Goal: Find specific page/section: Find specific page/section

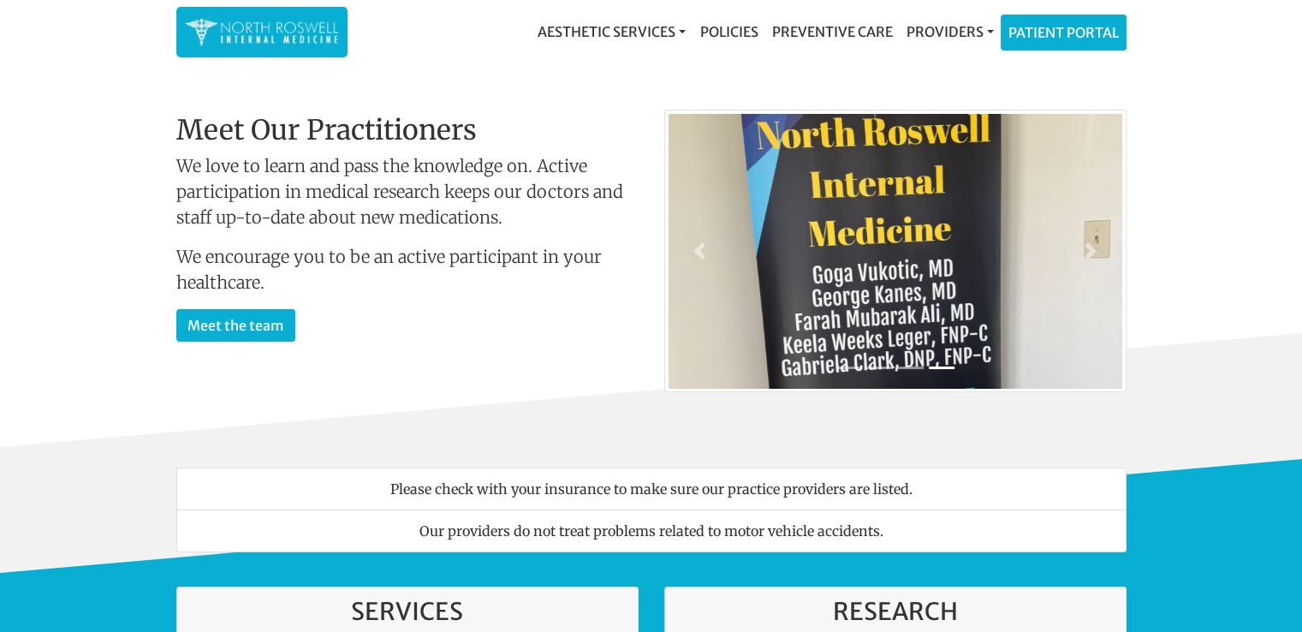
click at [649, 317] on div "Welcome To Our Practice Our team of family and internal medicine practitioners …" at bounding box center [408, 278] width 488 height 329
click at [257, 324] on link "Meet the team" at bounding box center [235, 323] width 119 height 33
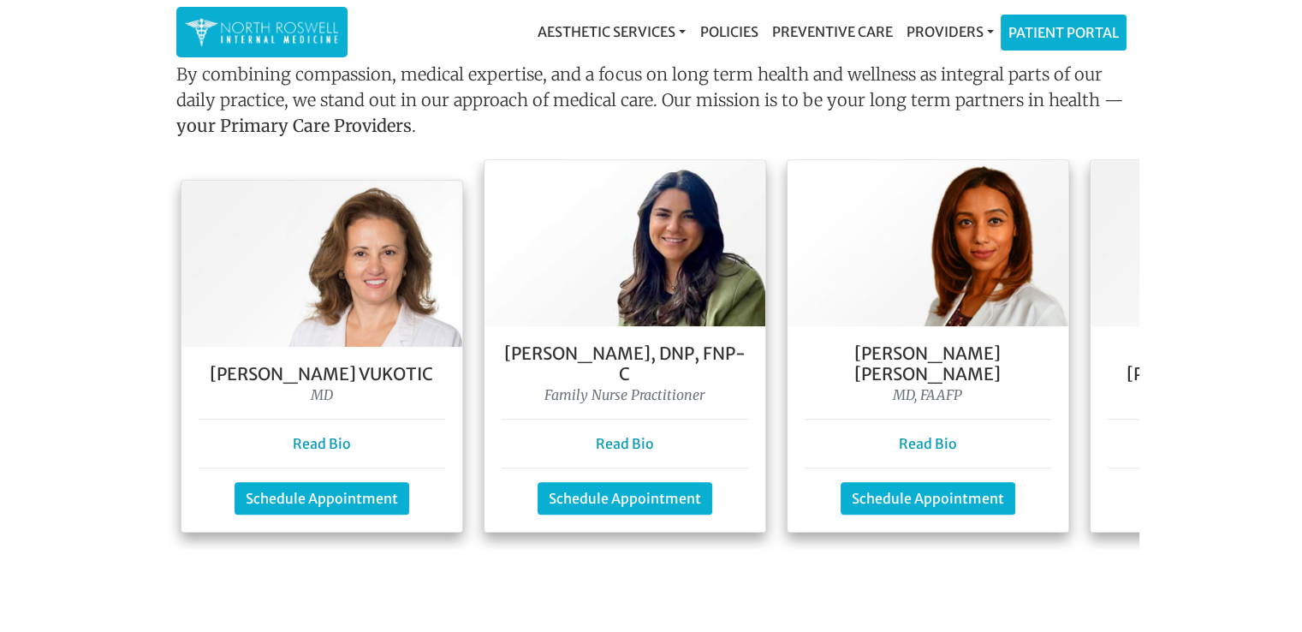
scroll to position [1505, 0]
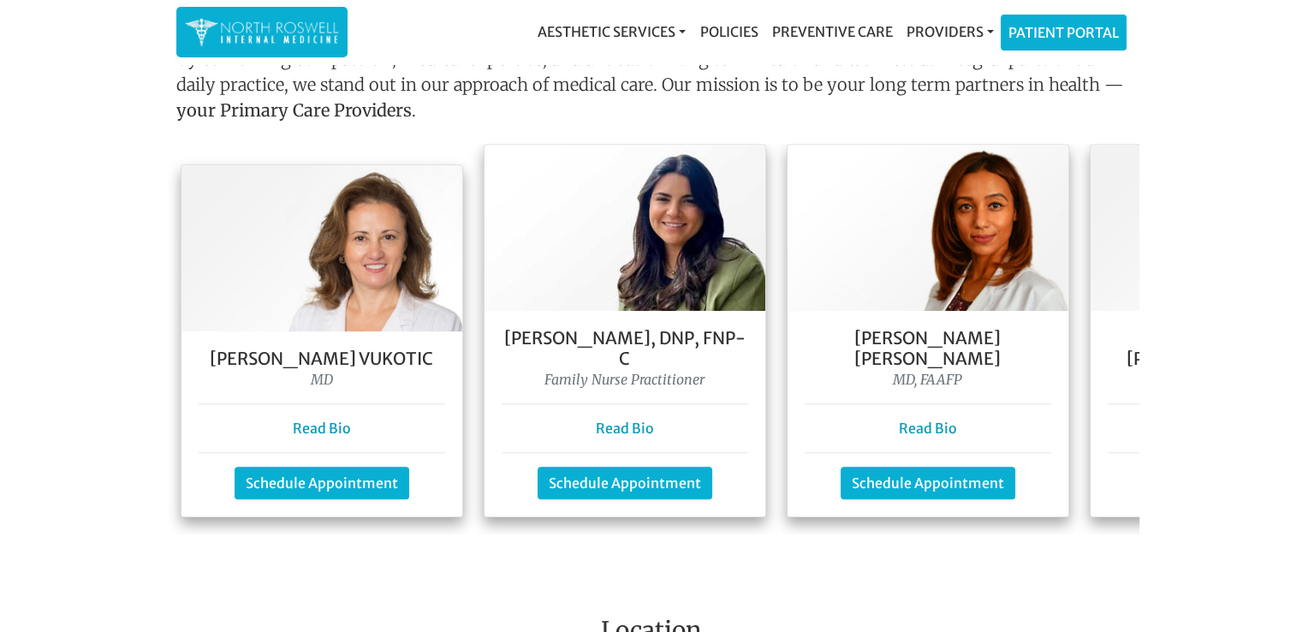
click at [1138, 511] on main "Welcome To Our Practice Our team of family and internal medicine practitioners …" at bounding box center [651, 146] width 1302 height 3166
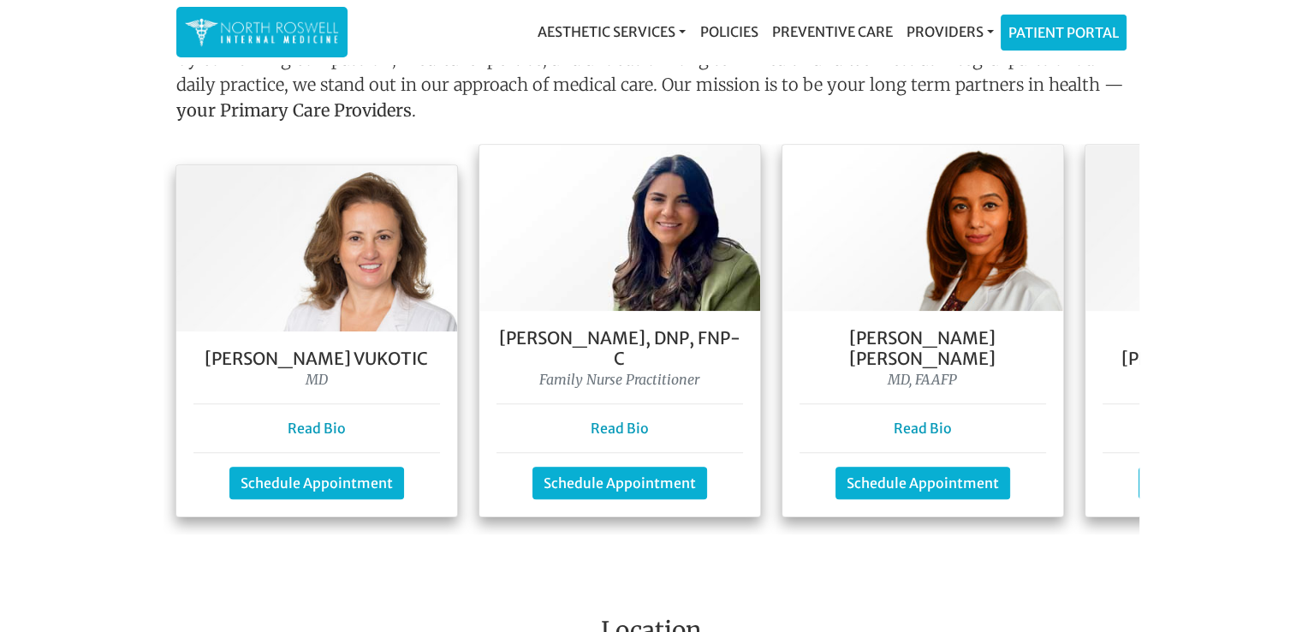
scroll to position [0, 0]
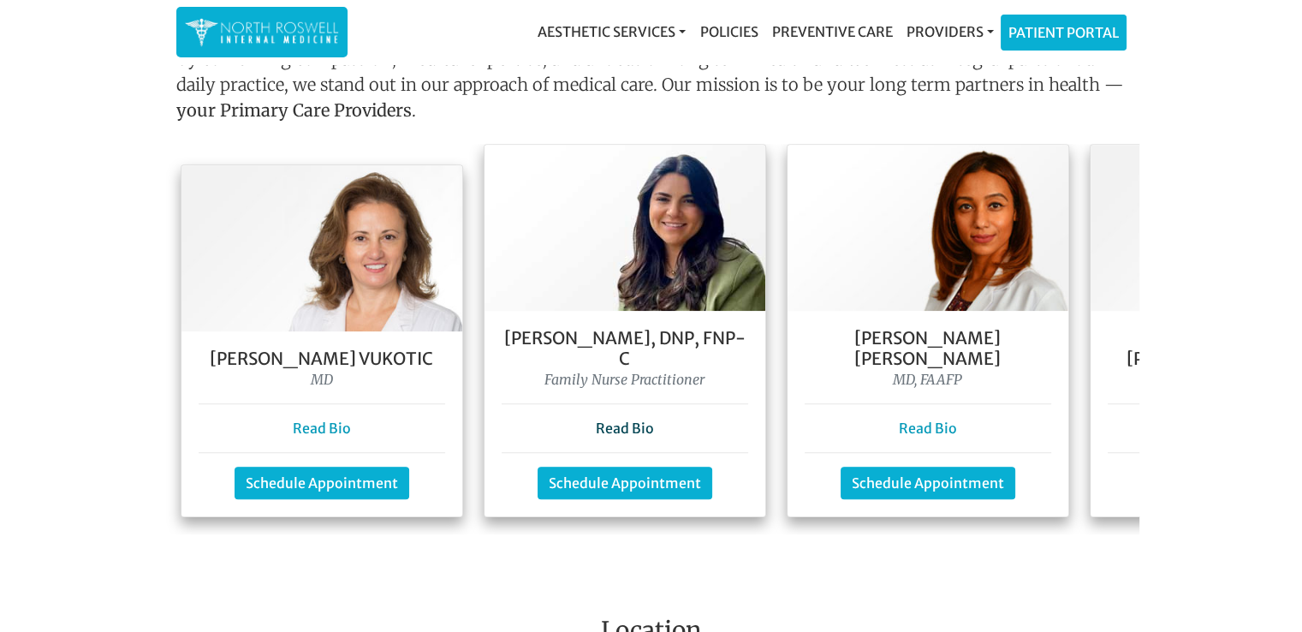
click at [611, 420] on link "Read Bio" at bounding box center [625, 428] width 58 height 17
click at [974, 235] on img at bounding box center [928, 228] width 281 height 166
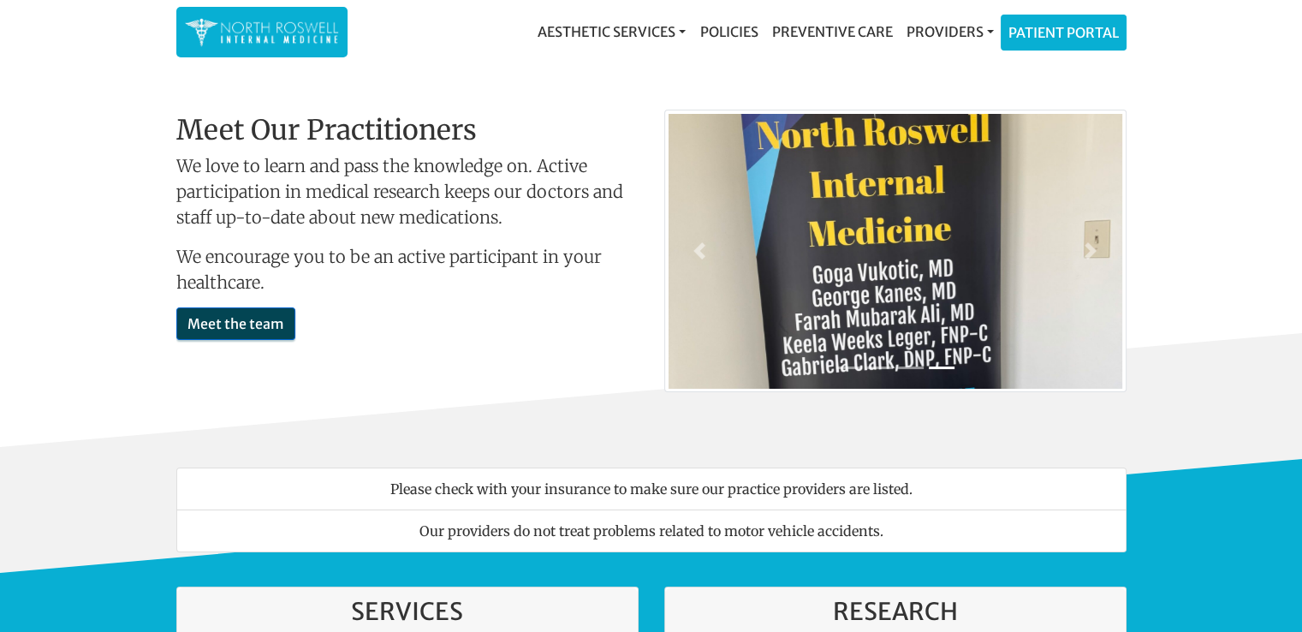
click at [251, 323] on link "Meet the team" at bounding box center [235, 323] width 119 height 33
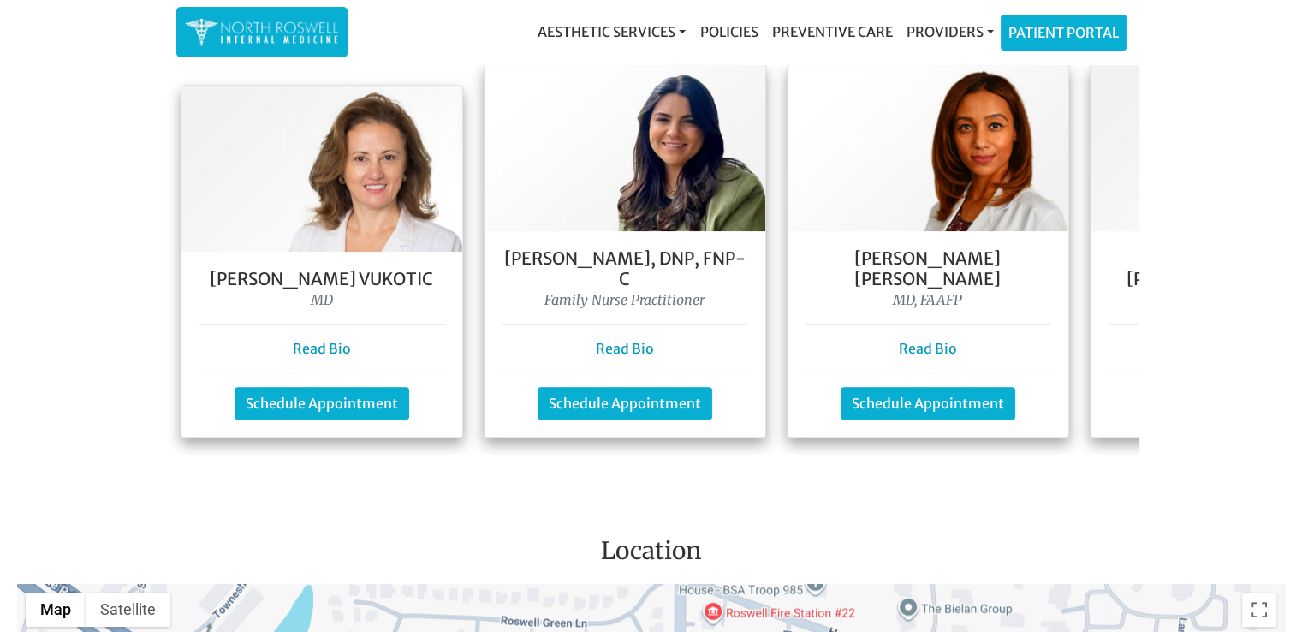
scroll to position [1591, 0]
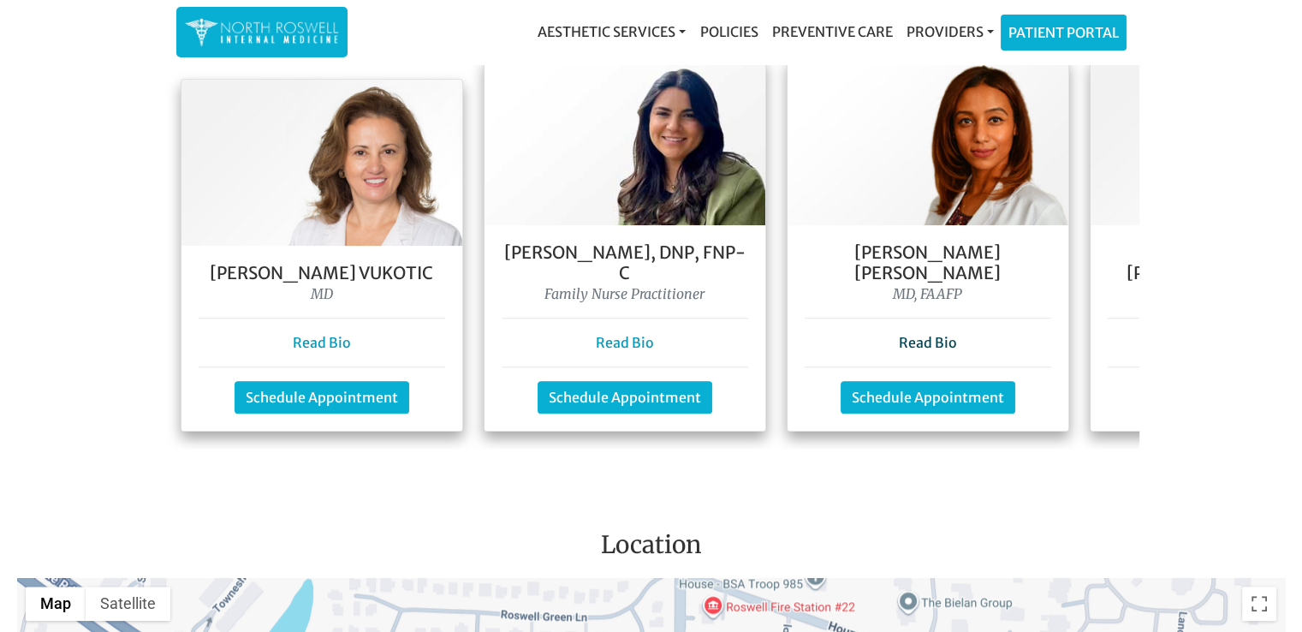
click at [952, 334] on link "Read Bio" at bounding box center [928, 342] width 58 height 17
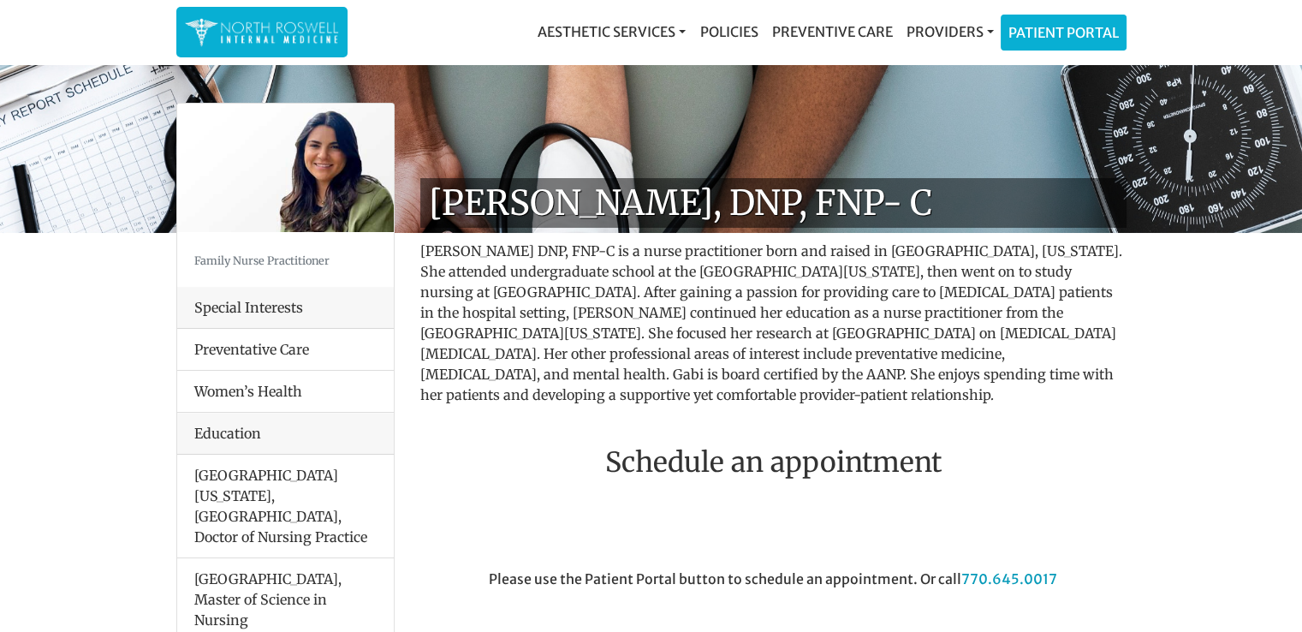
click at [282, 310] on div "Special Interests" at bounding box center [285, 308] width 217 height 42
click at [301, 301] on div "Special Interests" at bounding box center [285, 308] width 217 height 42
click at [281, 304] on div "Special Interests" at bounding box center [285, 308] width 217 height 42
click at [258, 299] on div "Special Interests" at bounding box center [285, 308] width 217 height 42
click at [363, 470] on li "[GEOGRAPHIC_DATA][US_STATE], [GEOGRAPHIC_DATA], Doctor of Nursing Practice" at bounding box center [285, 507] width 217 height 104
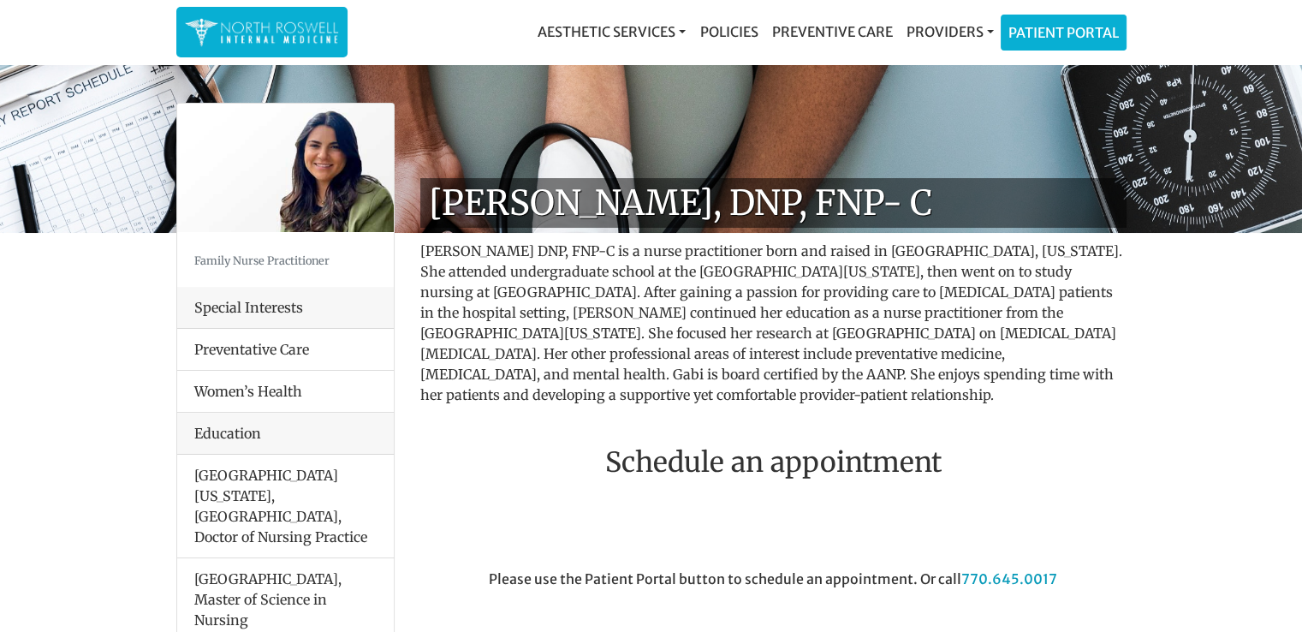
drag, startPoint x: 329, startPoint y: 435, endPoint x: 712, endPoint y: 453, distance: 384.0
click at [244, 315] on div "Special Interests" at bounding box center [285, 308] width 217 height 42
drag, startPoint x: 254, startPoint y: 311, endPoint x: 582, endPoint y: 330, distance: 328.5
click at [342, 316] on div "Special Interests" at bounding box center [285, 308] width 217 height 42
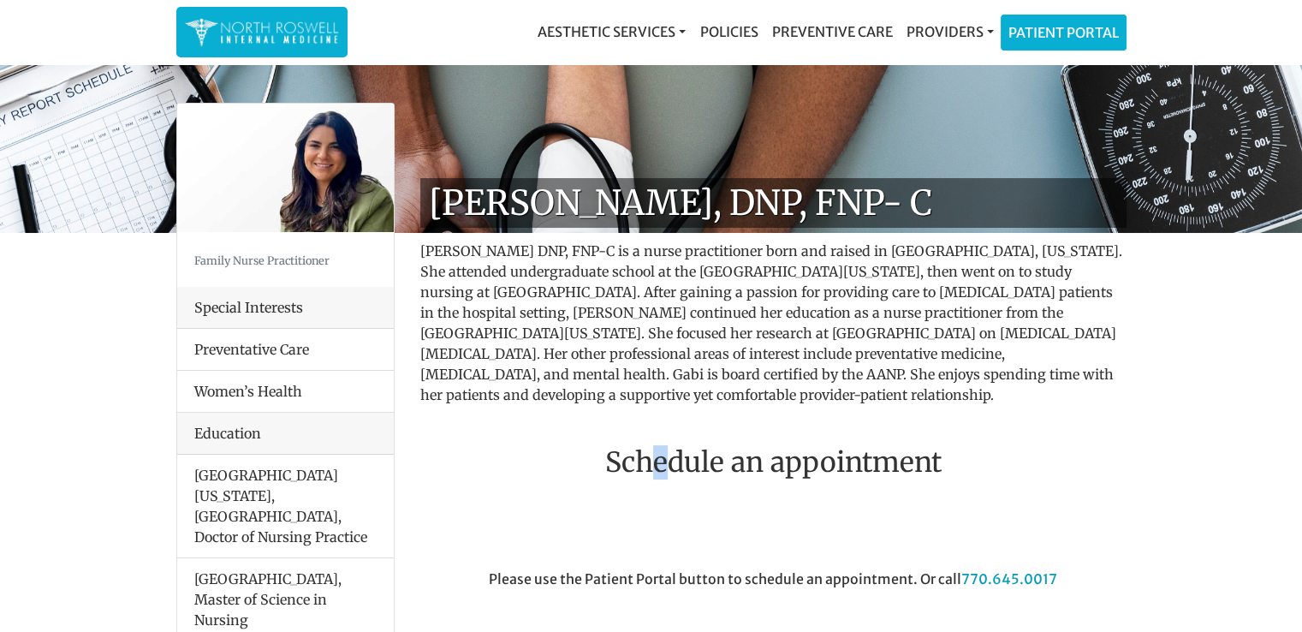
click at [657, 450] on h2 "Schedule an appointment" at bounding box center [773, 462] width 706 height 33
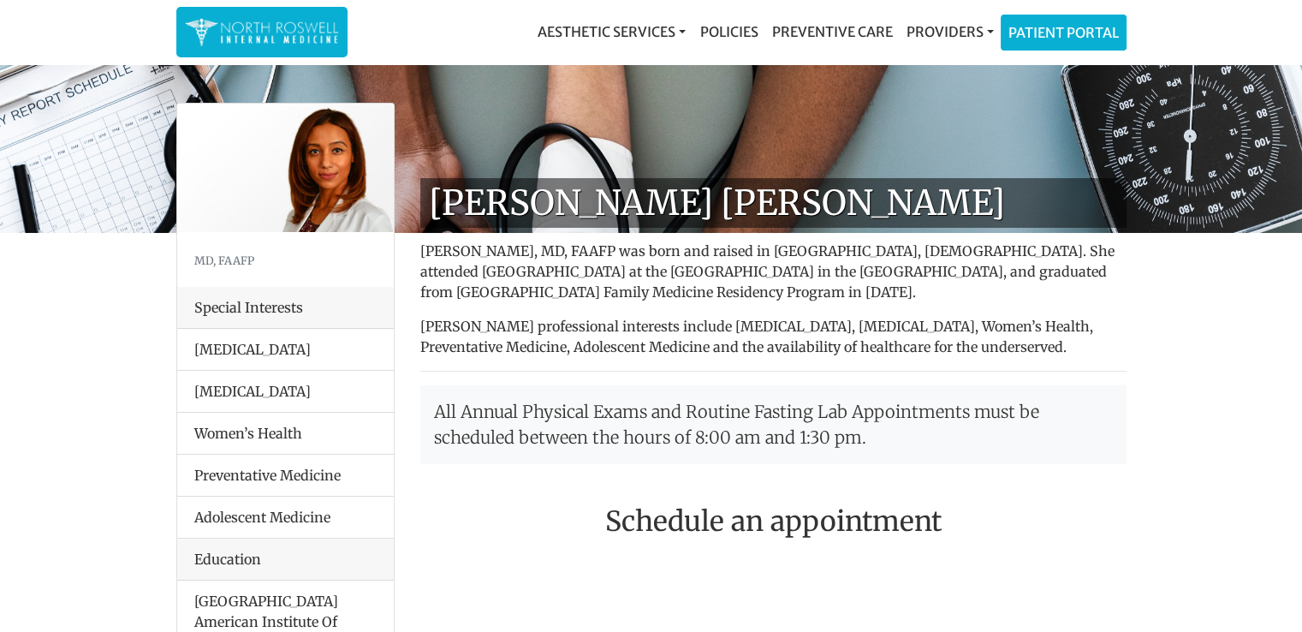
click at [235, 302] on div "Special Interests" at bounding box center [285, 308] width 217 height 42
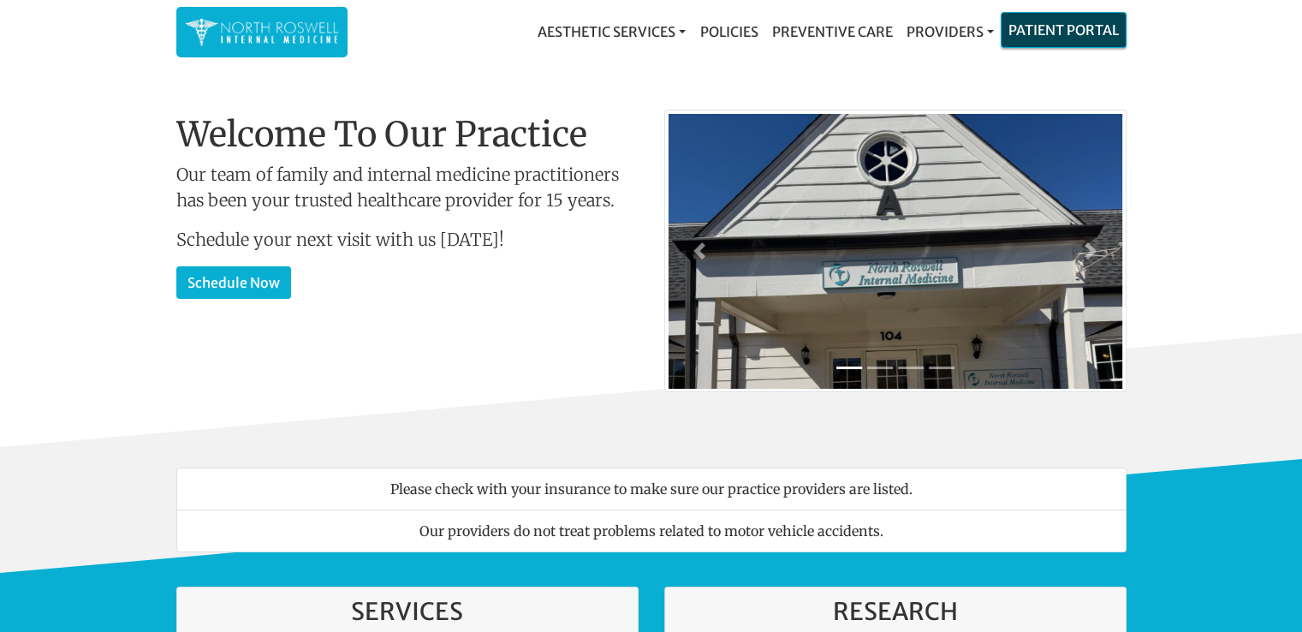
click at [1076, 32] on link "Patient Portal" at bounding box center [1064, 30] width 124 height 34
